Goal: Task Accomplishment & Management: Manage account settings

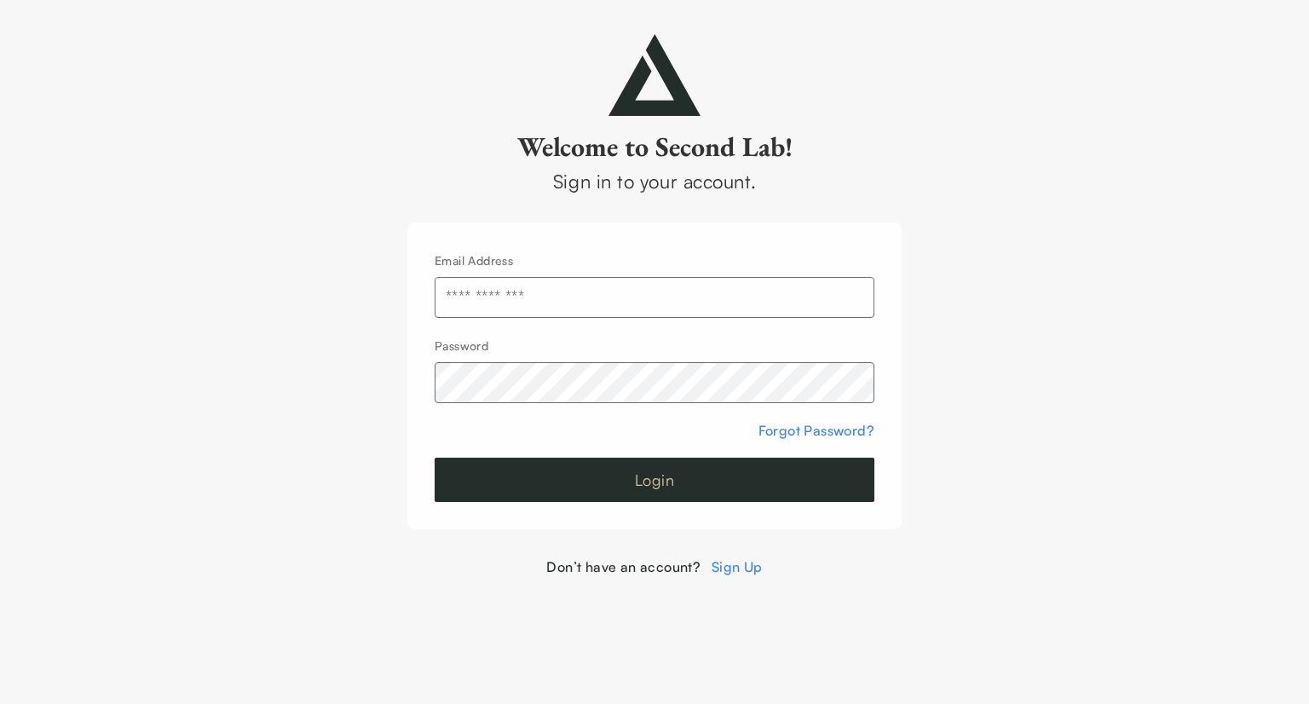
type input "**********"
click at [576, 488] on button "Login" at bounding box center [655, 480] width 440 height 44
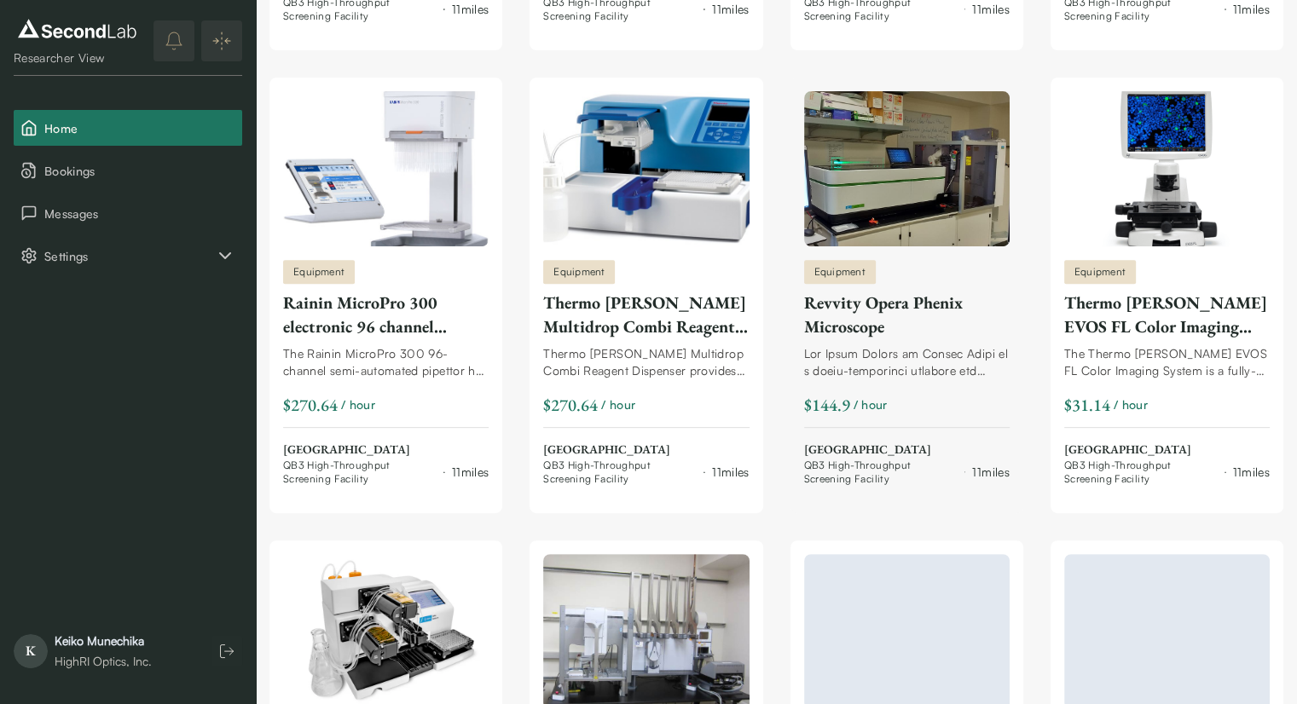
scroll to position [596, 0]
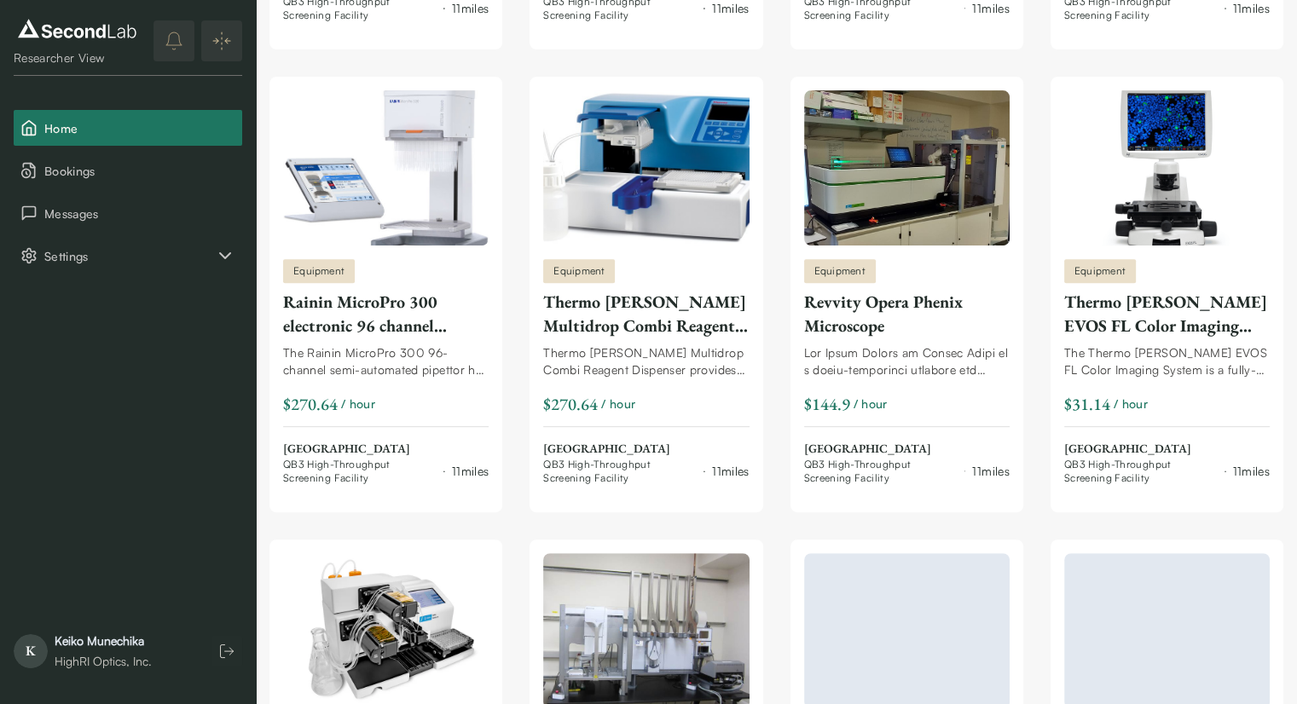
click at [75, 647] on div "[PERSON_NAME]" at bounding box center [103, 641] width 97 height 17
click at [231, 652] on icon "button" at bounding box center [226, 651] width 17 height 17
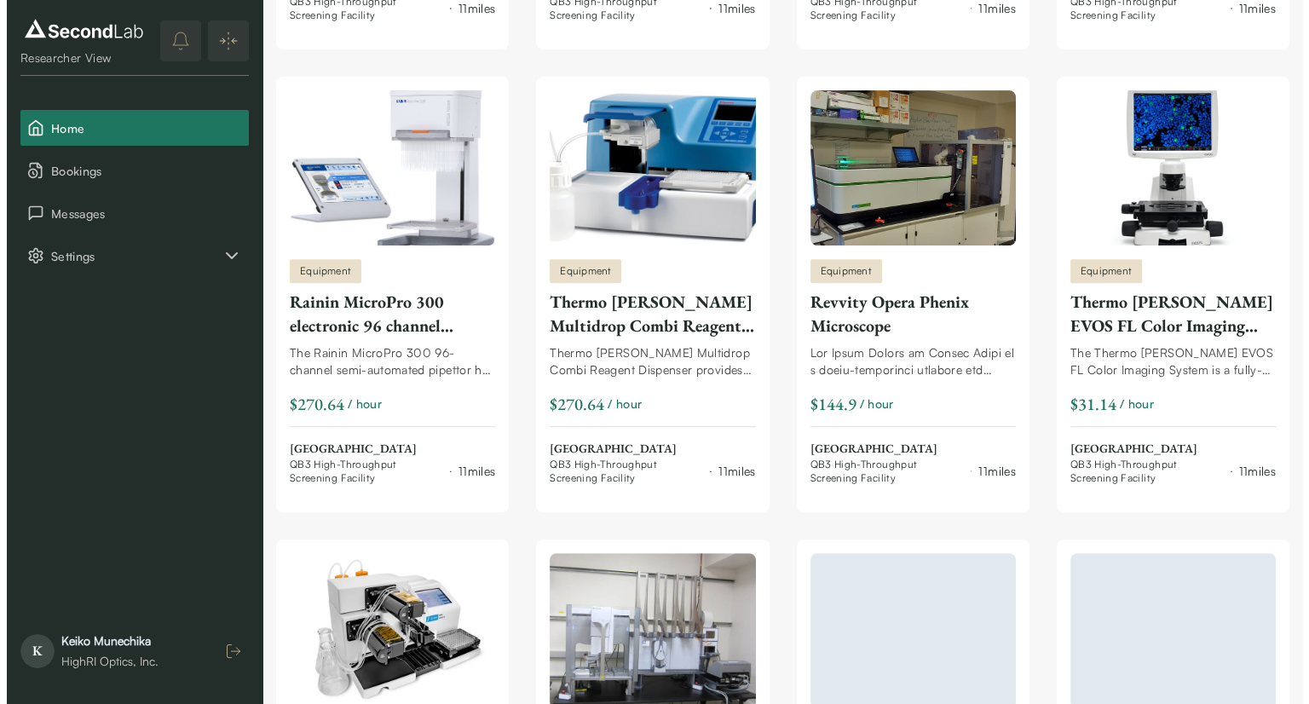
scroll to position [0, 0]
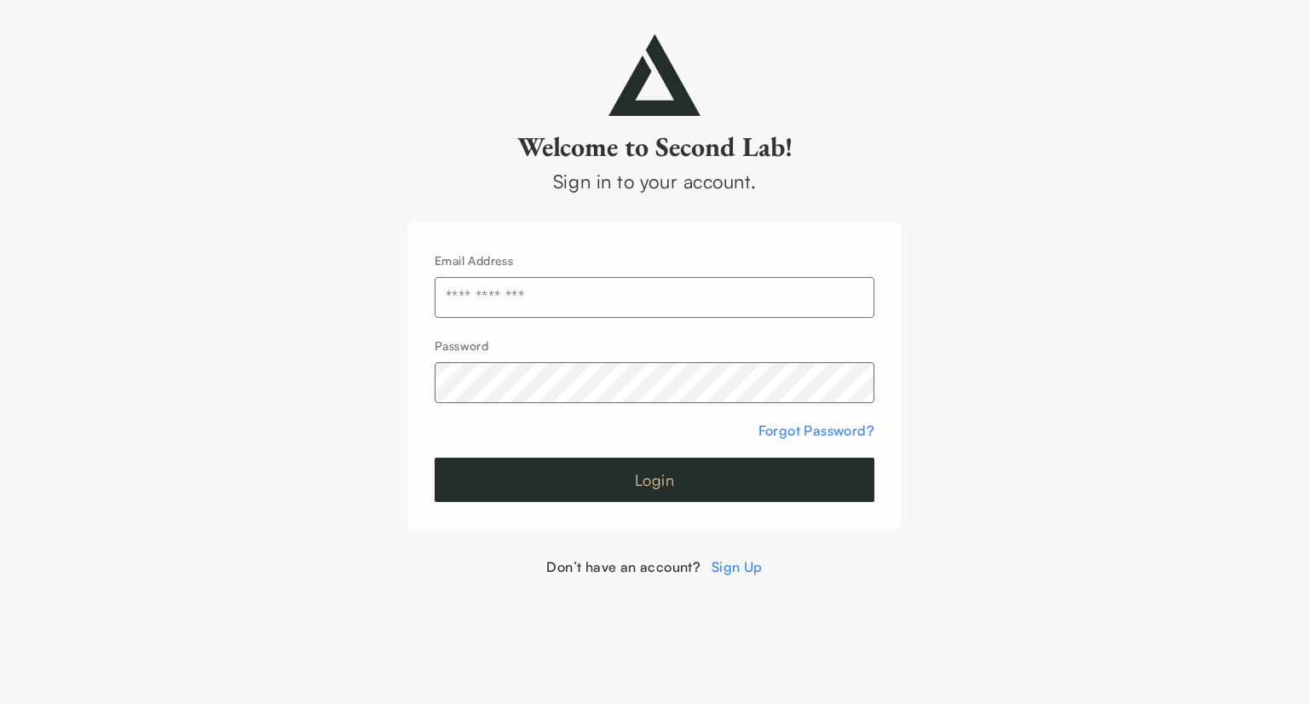
type input "**********"
click at [633, 475] on button "Login" at bounding box center [655, 480] width 440 height 44
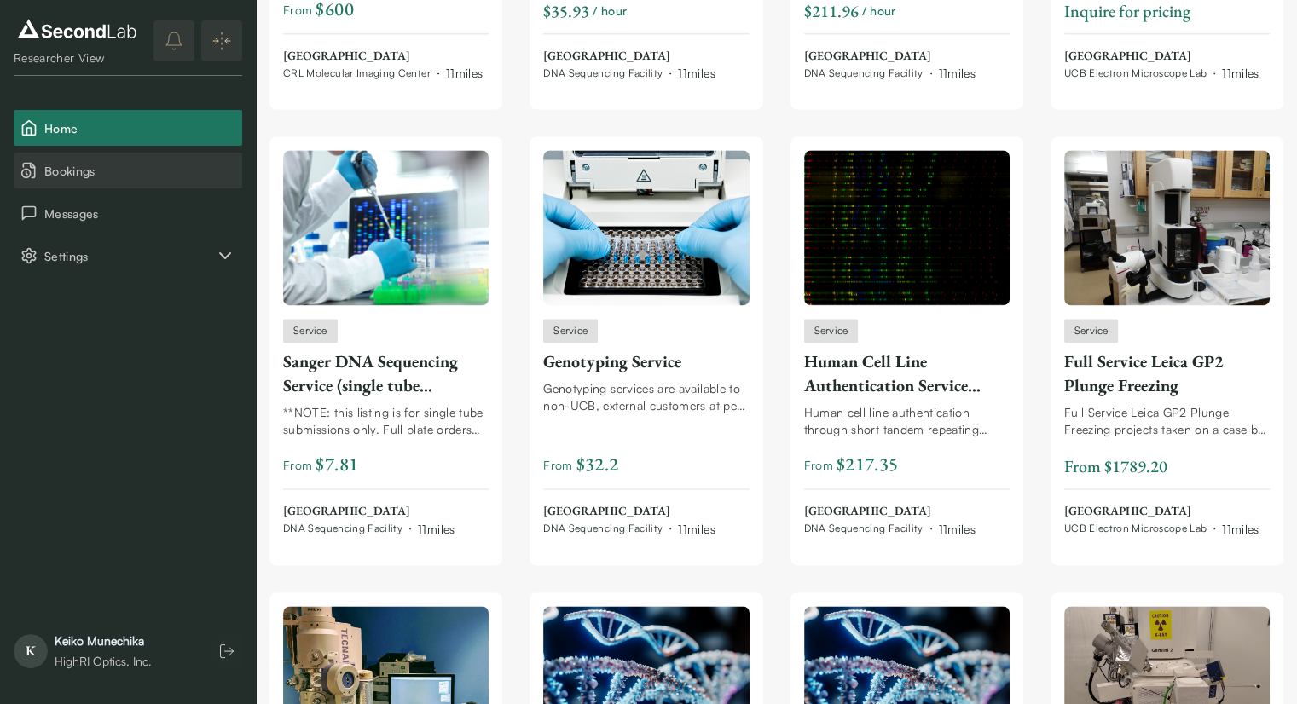
scroll to position [2378, 0]
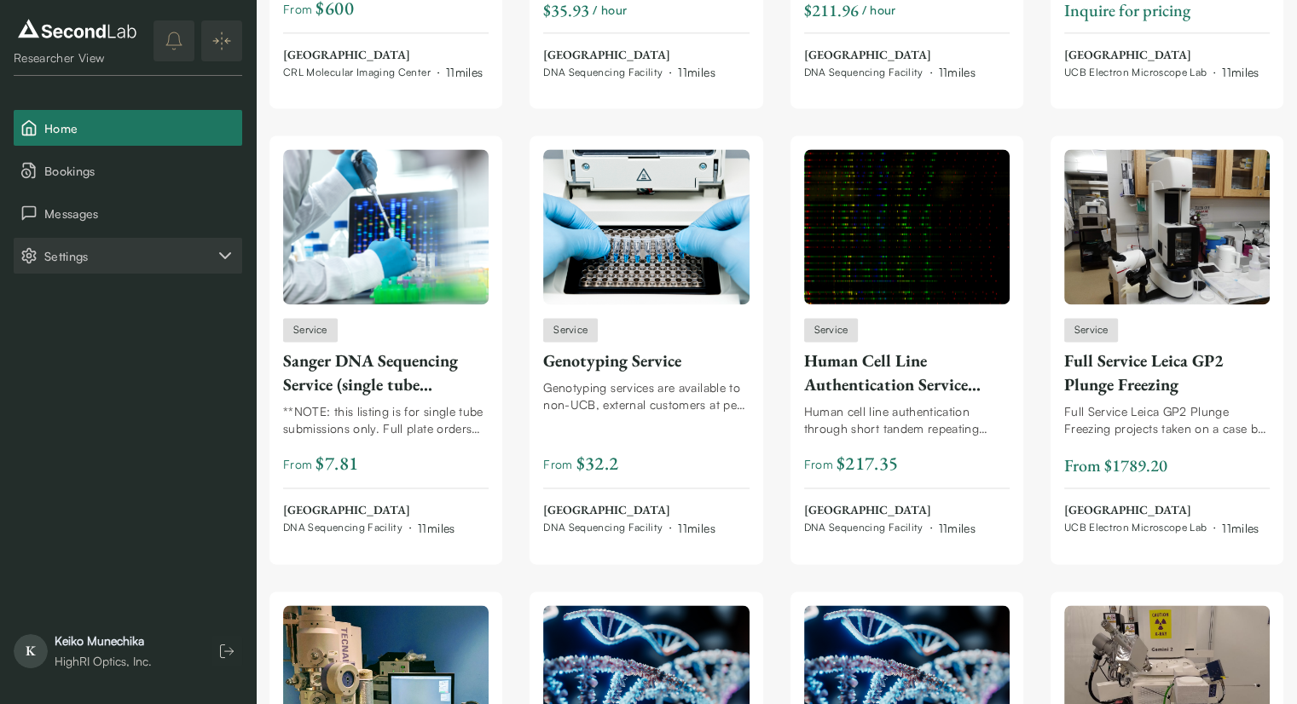
click at [73, 252] on span "Settings" at bounding box center [129, 256] width 171 height 18
click at [72, 294] on button "Company" at bounding box center [128, 298] width 228 height 36
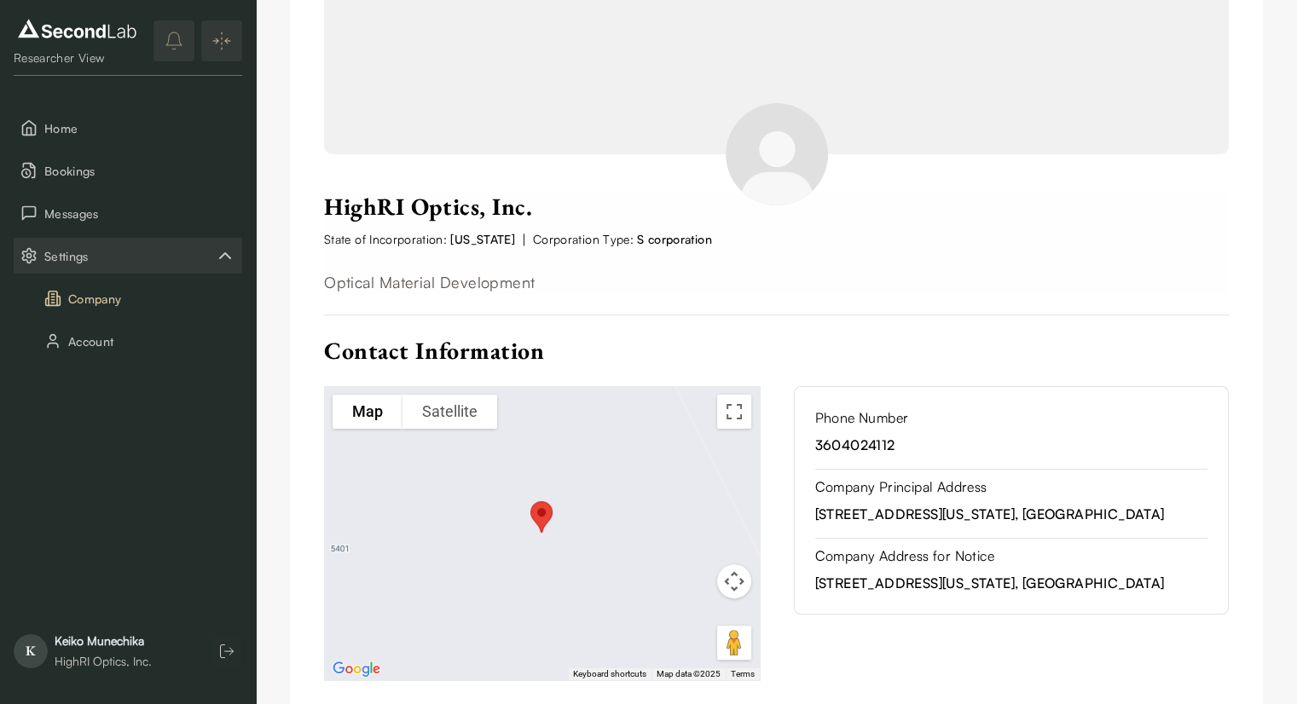
scroll to position [387, 0]
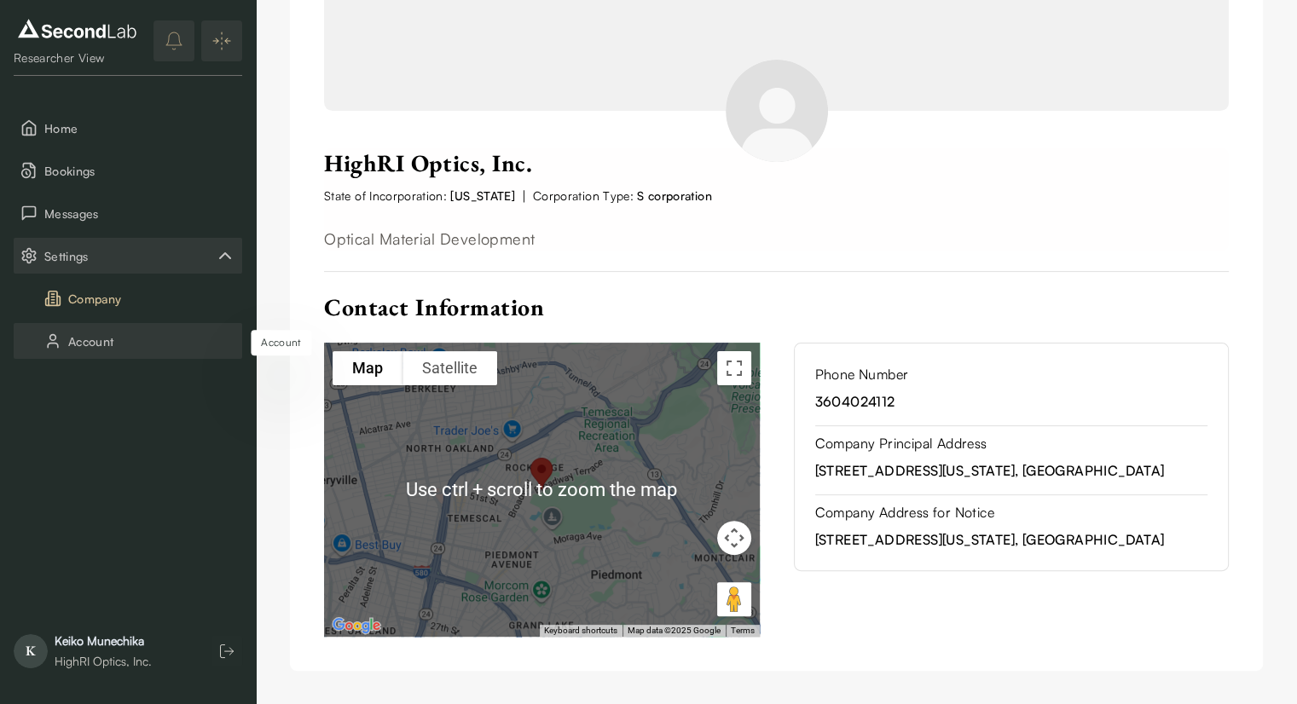
click at [98, 342] on button "Account" at bounding box center [128, 341] width 228 height 36
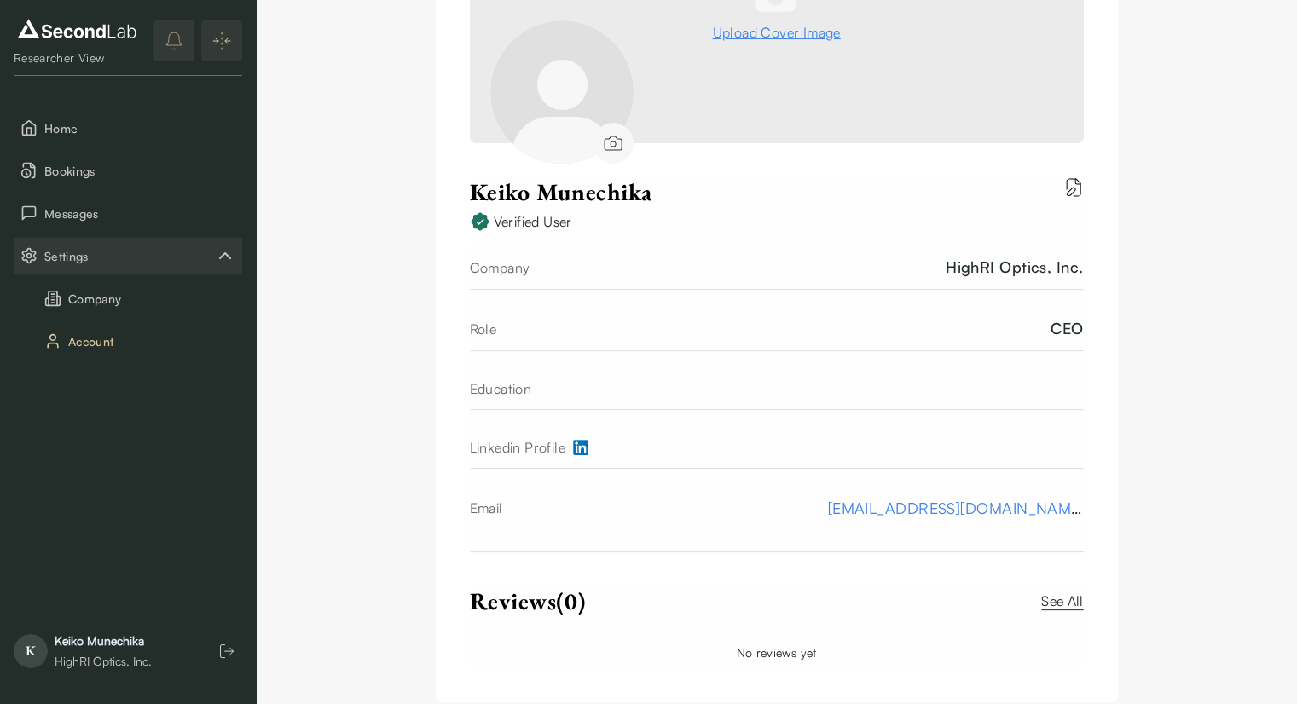
scroll to position [292, 0]
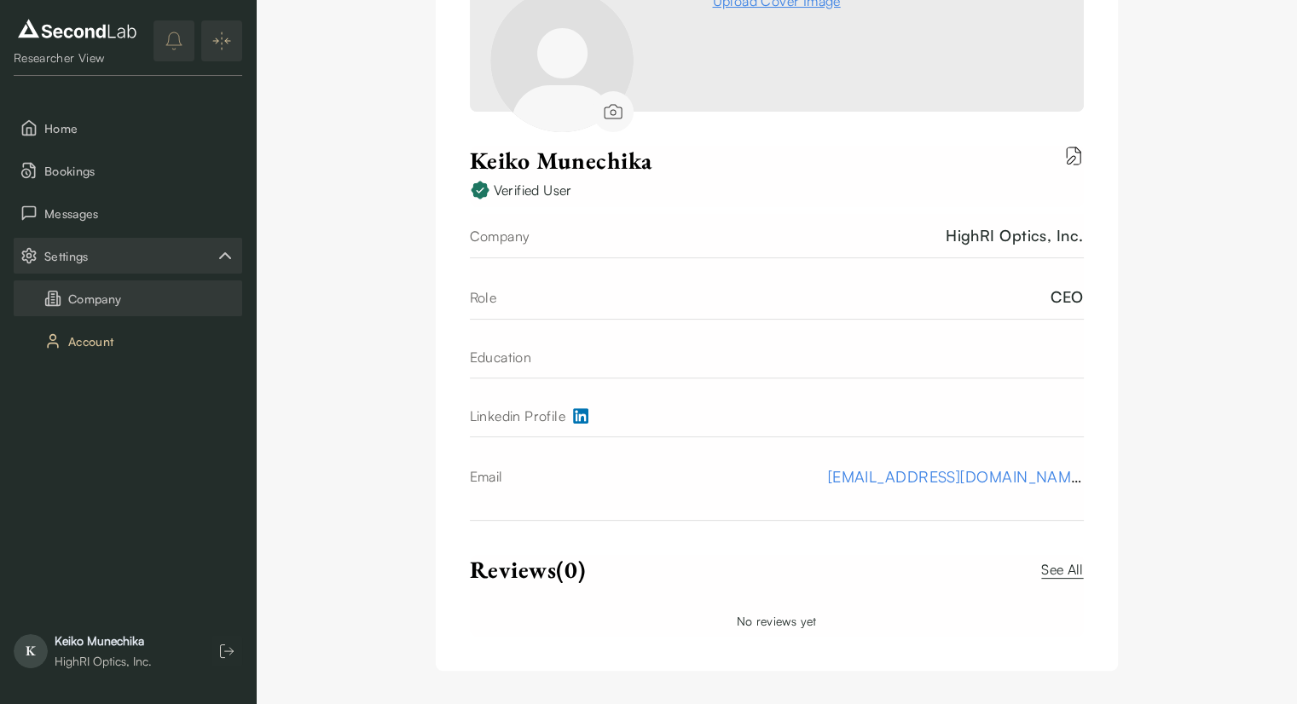
click at [88, 299] on button "Company" at bounding box center [128, 298] width 228 height 36
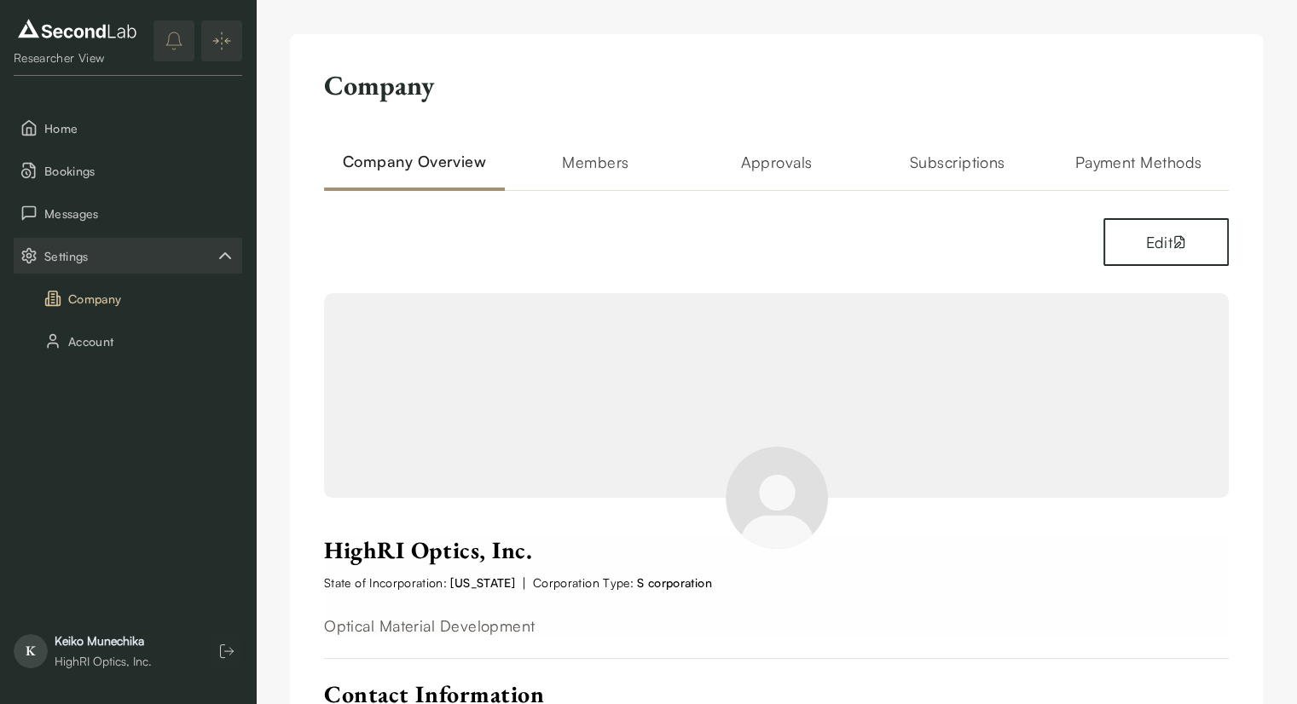
click at [602, 161] on h2 "Members" at bounding box center [595, 170] width 181 height 41
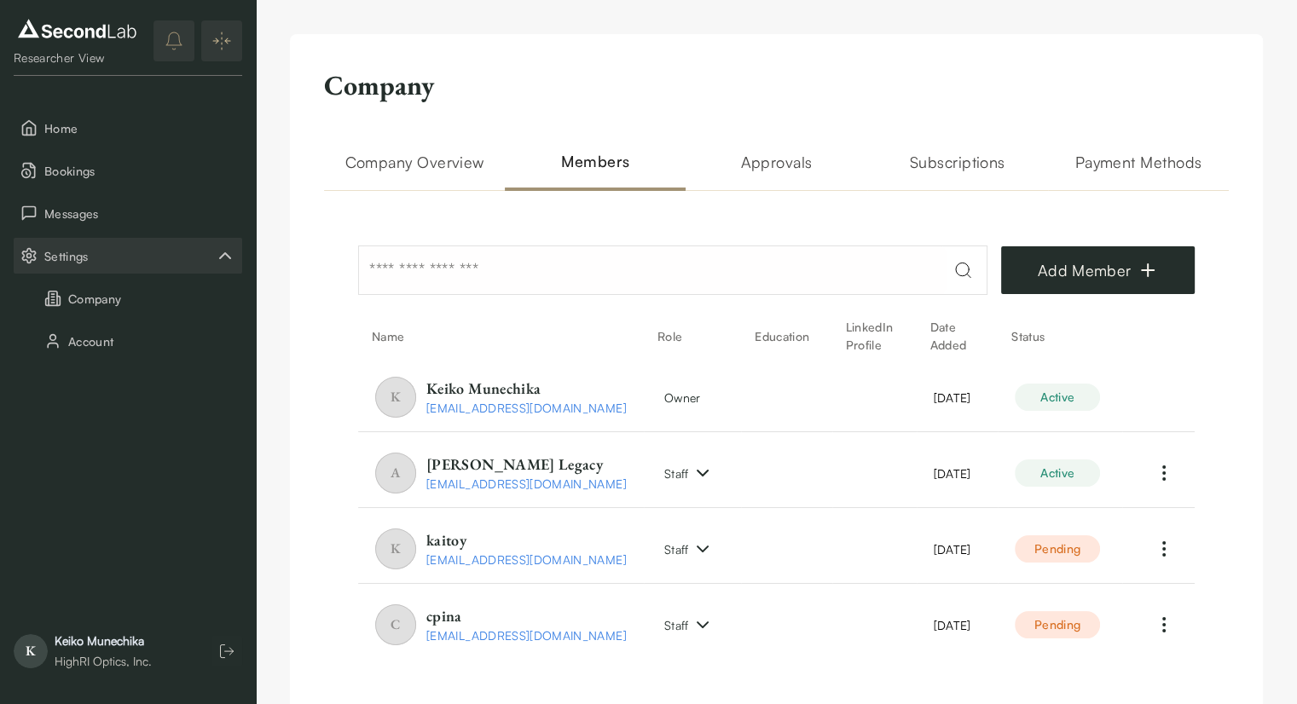
click at [960, 168] on h2 "Subscriptions" at bounding box center [957, 170] width 181 height 41
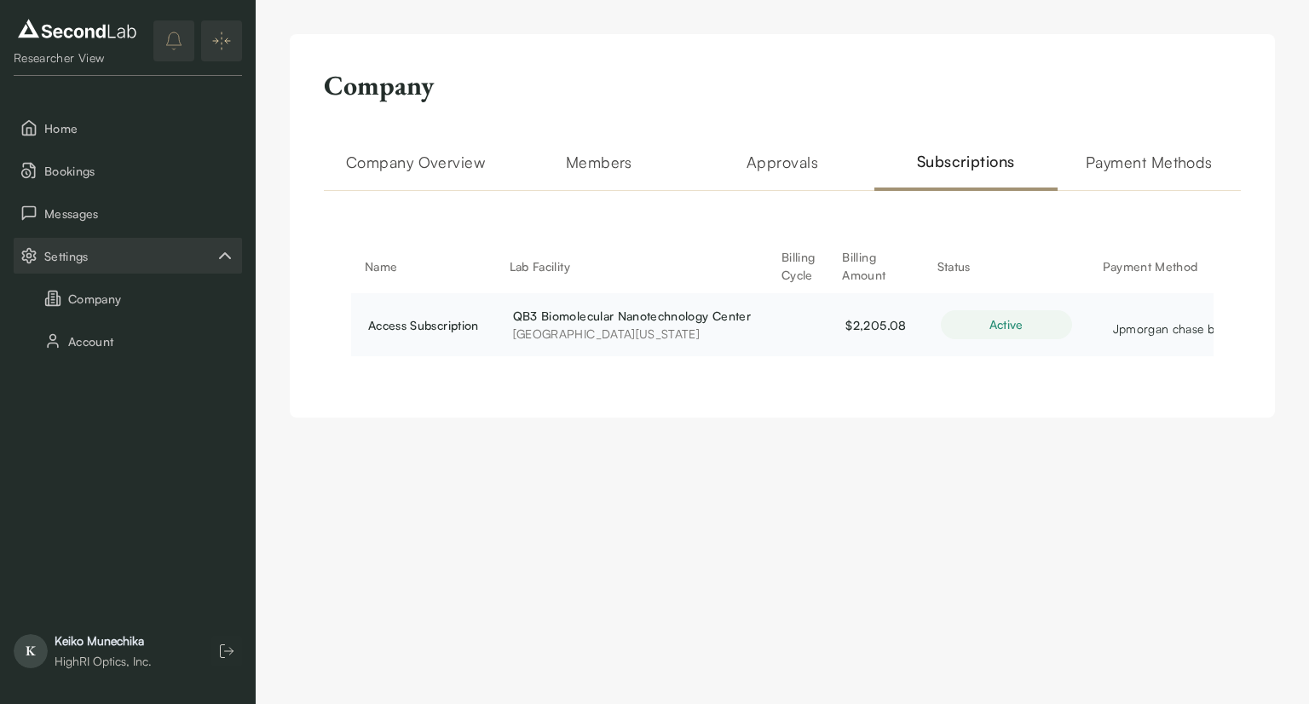
click at [634, 315] on span "QB3 Biomolecular Nanotechnology Center" at bounding box center [632, 316] width 238 height 18
click at [941, 160] on h2 "Subscriptions" at bounding box center [966, 170] width 183 height 41
click at [602, 351] on td "QB3 Biomolecular Nanotechnology Center University of California, Berkeley" at bounding box center [632, 324] width 272 height 63
click at [600, 332] on span "University of California, Berkeley" at bounding box center [632, 334] width 238 height 18
click at [708, 332] on span "University of California, Berkeley" at bounding box center [632, 334] width 238 height 18
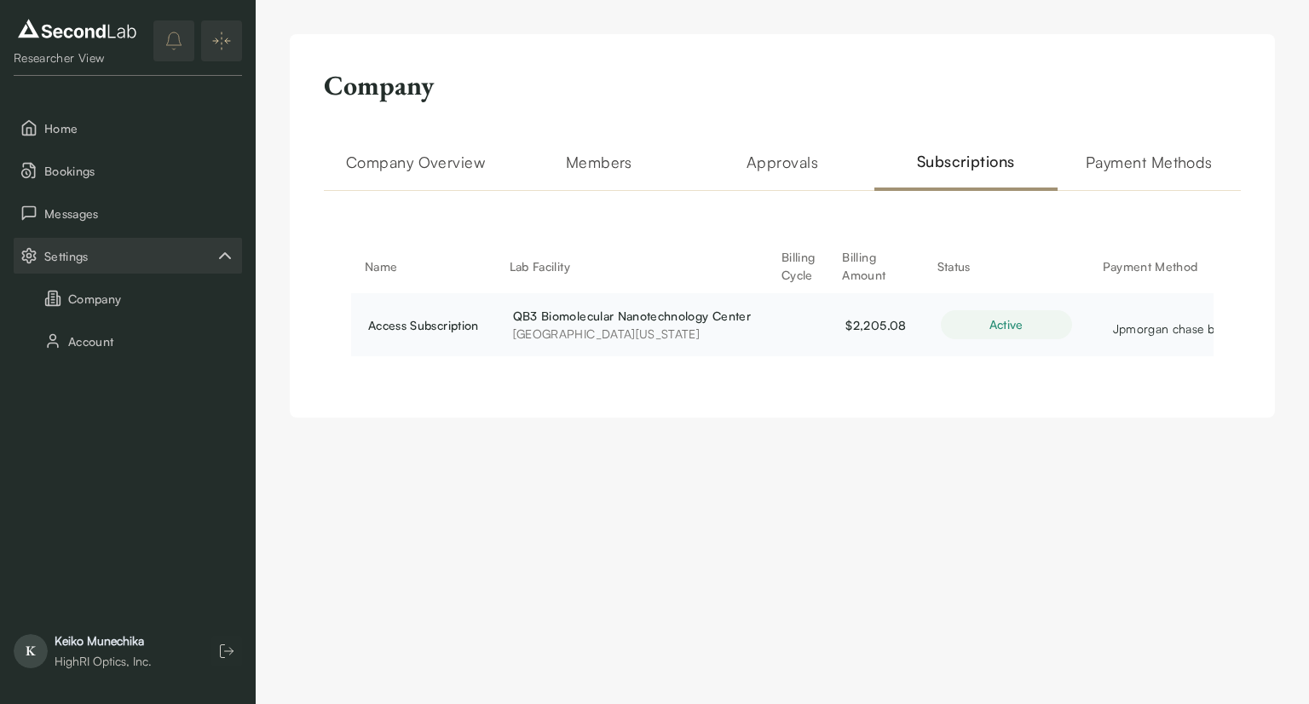
drag, startPoint x: 512, startPoint y: 318, endPoint x: 710, endPoint y: 332, distance: 199.2
click at [710, 332] on td "QB3 Biomolecular Nanotechnology Center University of California, Berkeley" at bounding box center [632, 324] width 272 height 63
click at [637, 329] on span "University of California, Berkeley" at bounding box center [632, 334] width 238 height 18
click at [421, 329] on div "Access Subscription" at bounding box center [423, 325] width 111 height 18
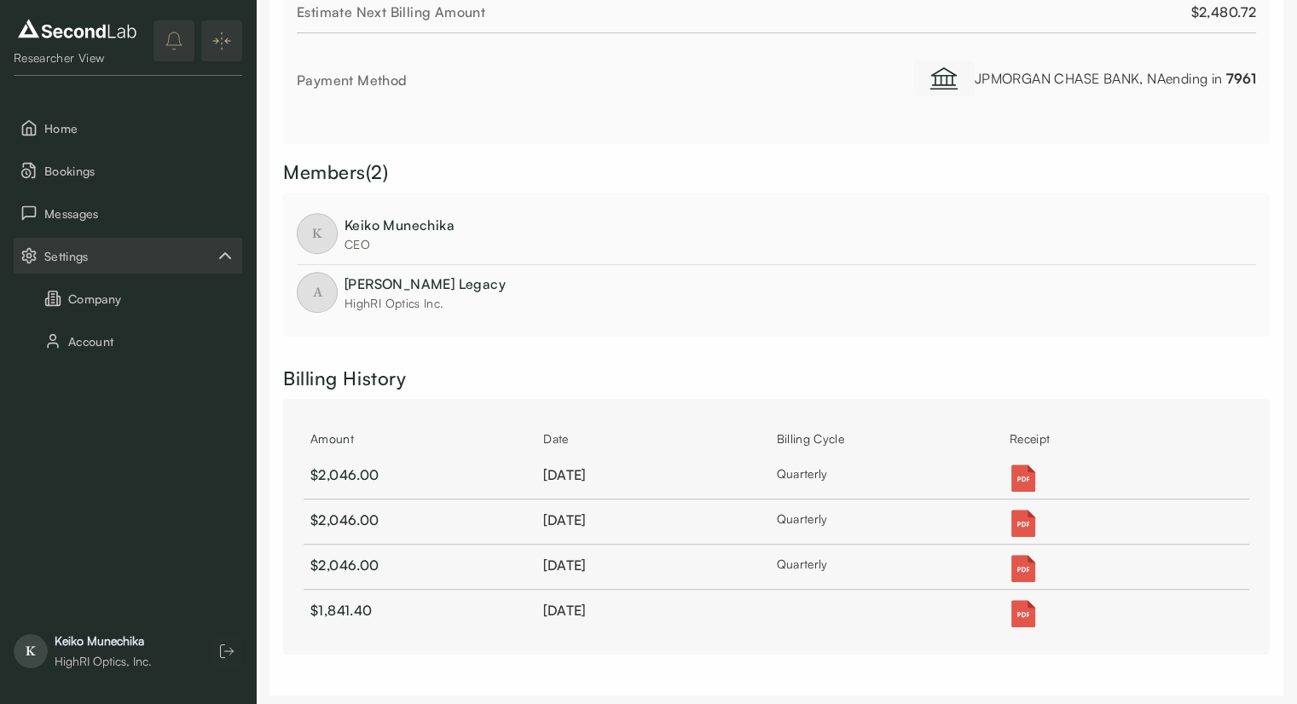
scroll to position [641, 0]
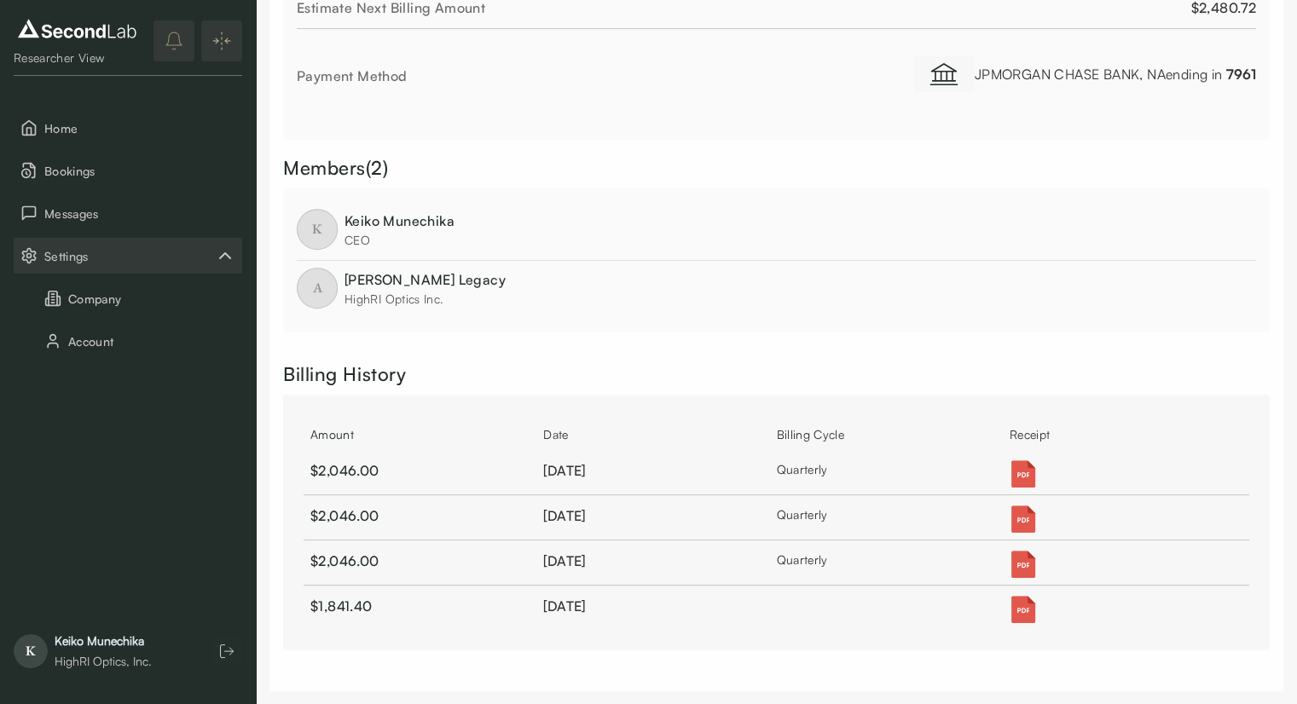
click at [1015, 468] on img at bounding box center [1022, 473] width 27 height 27
